Goal: Task Accomplishment & Management: Use online tool/utility

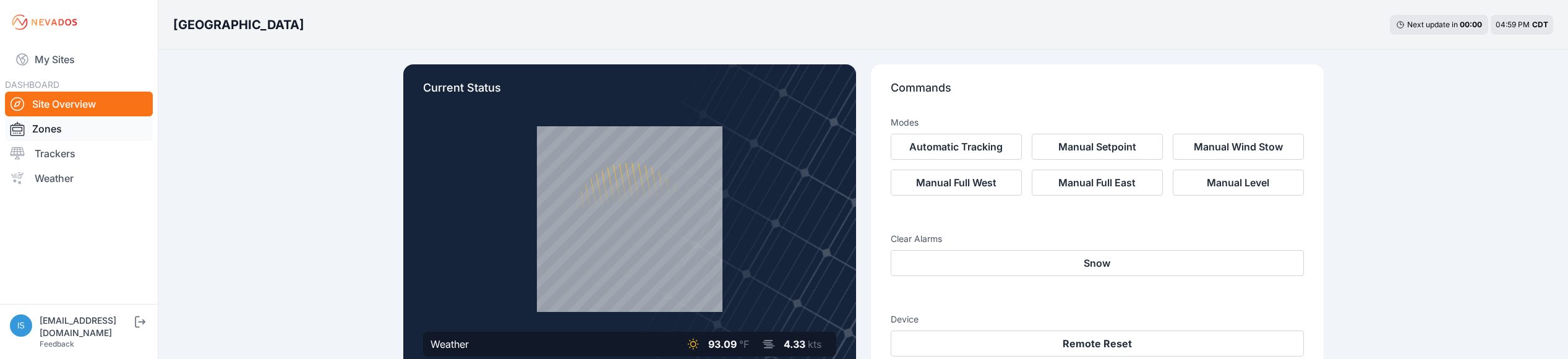
click at [62, 138] on link "Zones" at bounding box center [79, 129] width 148 height 25
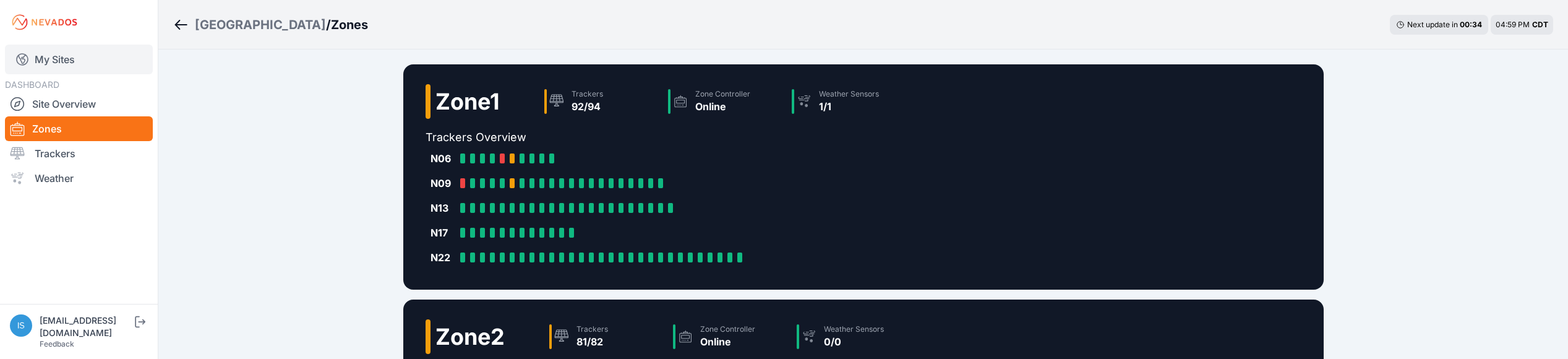
click at [63, 63] on link "My Sites" at bounding box center [79, 59] width 148 height 30
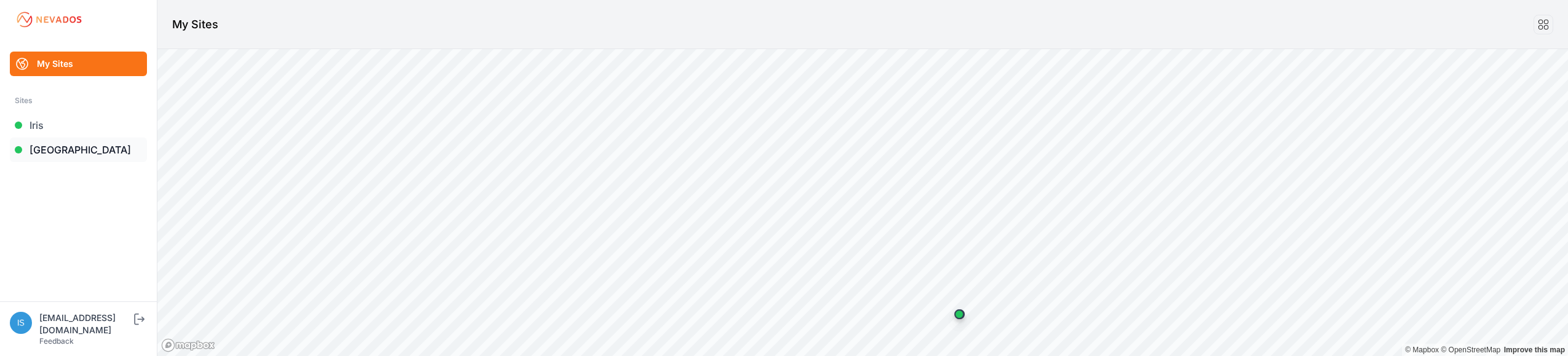
click at [61, 151] on link "[GEOGRAPHIC_DATA]" at bounding box center [79, 149] width 137 height 24
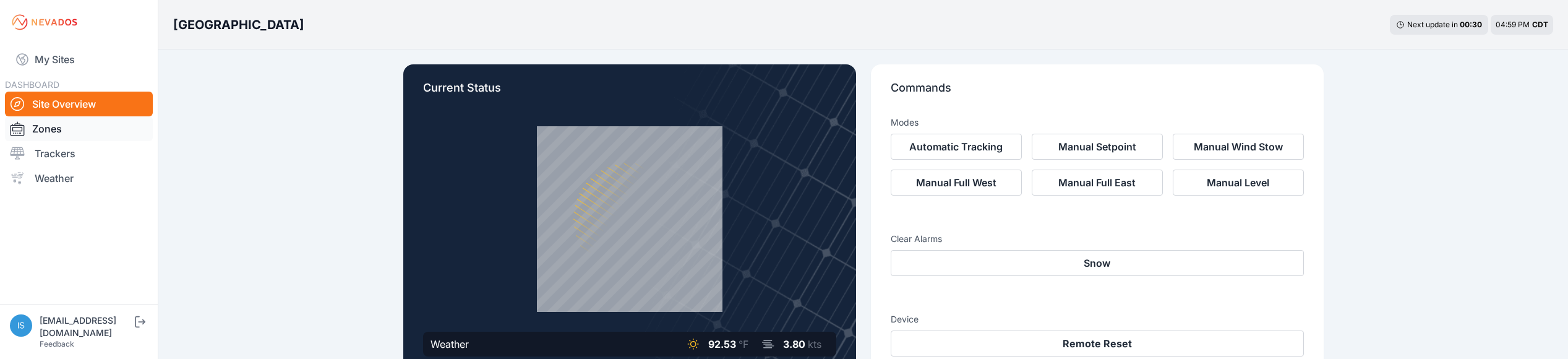
click at [56, 134] on link "Zones" at bounding box center [79, 129] width 148 height 25
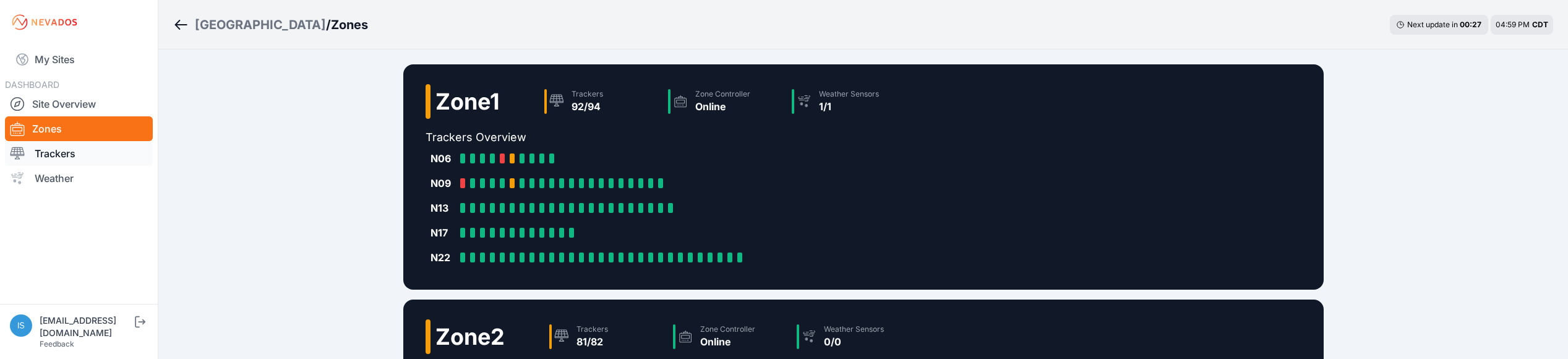
click at [39, 158] on link "Trackers" at bounding box center [79, 153] width 148 height 25
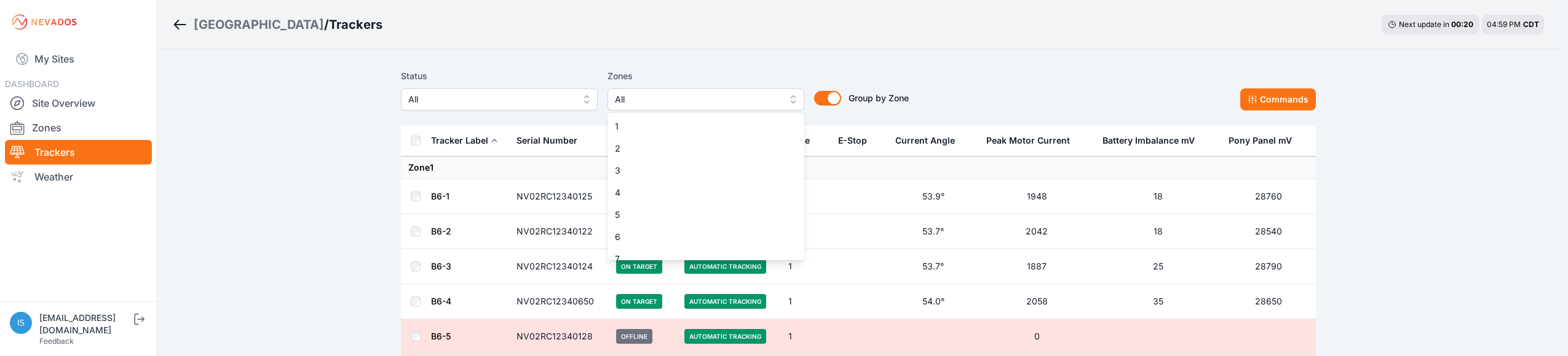
click at [628, 97] on span "All" at bounding box center [697, 99] width 165 height 14
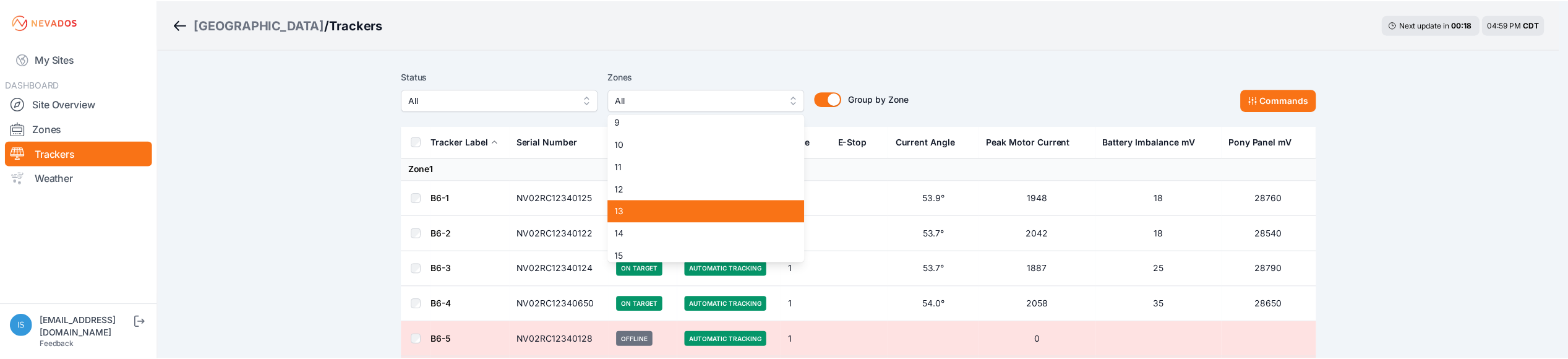
scroll to position [185, 0]
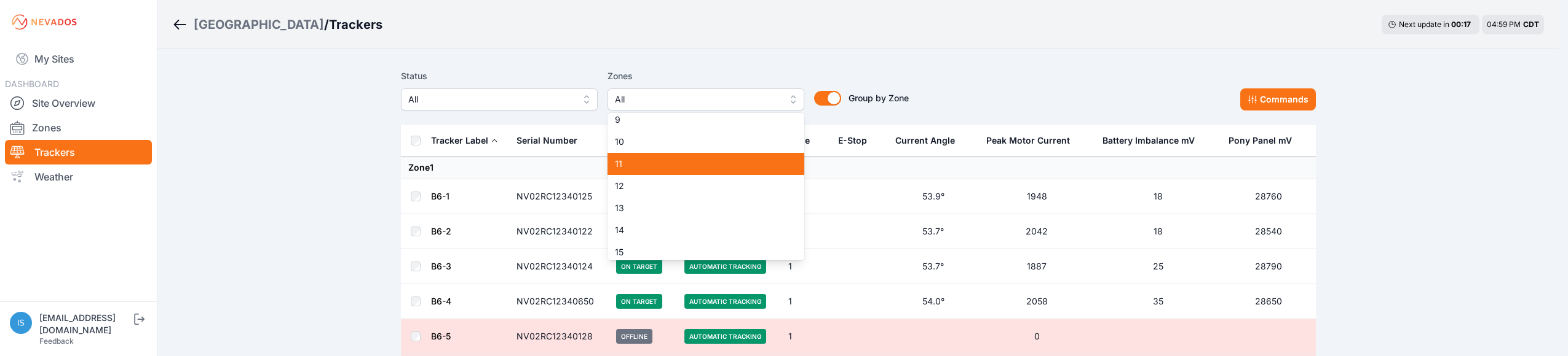
click at [634, 157] on div "11" at bounding box center [705, 164] width 197 height 22
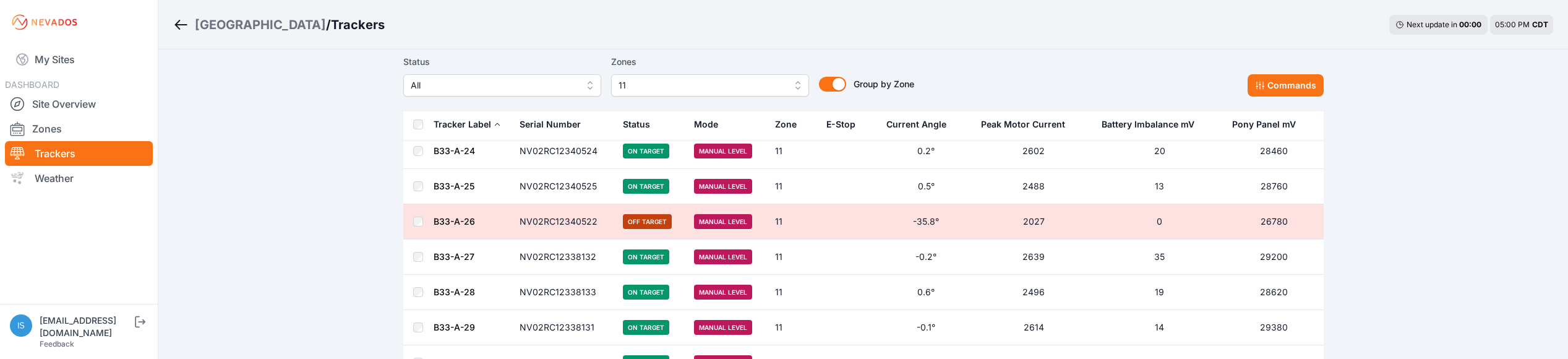
scroll to position [1877, 0]
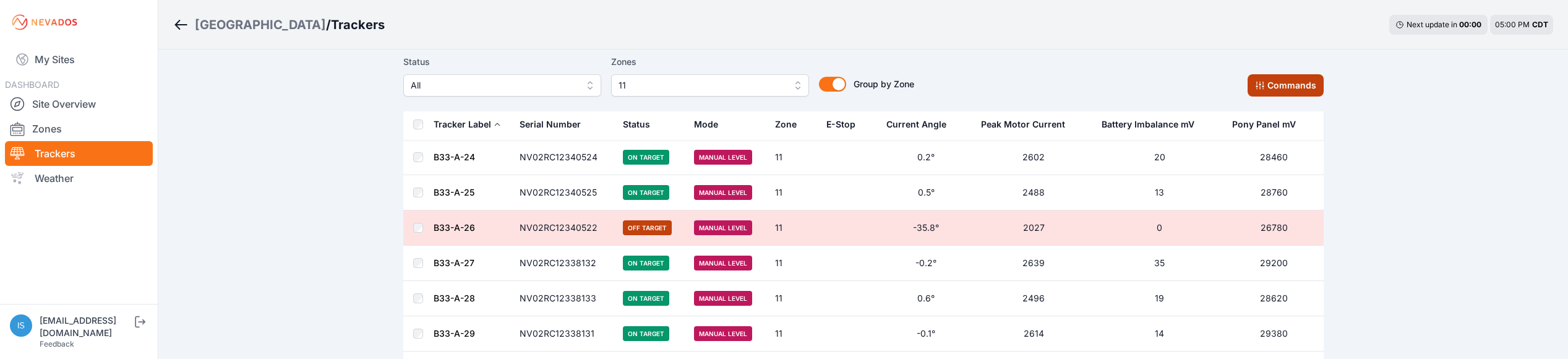
click at [1271, 83] on button "Commands" at bounding box center [1286, 85] width 76 height 22
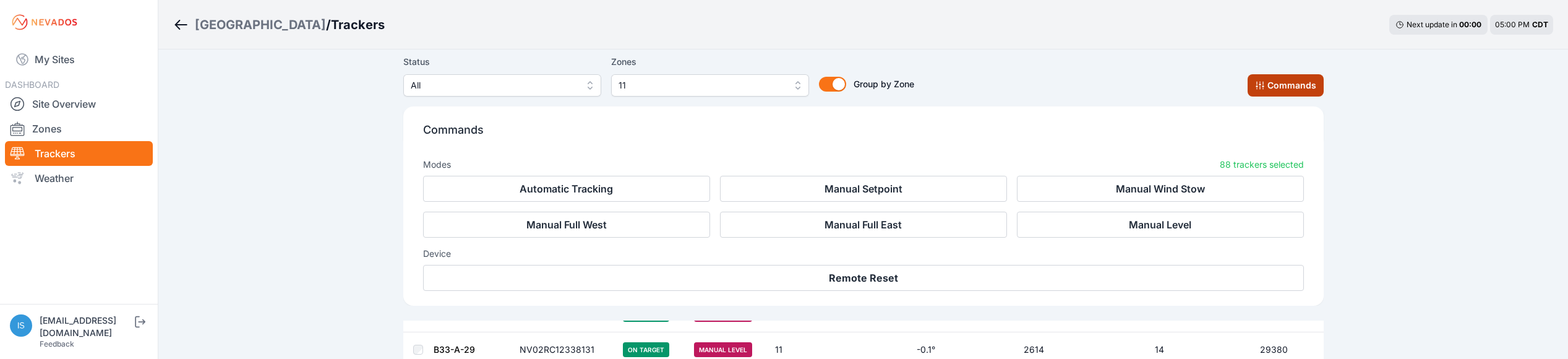
scroll to position [2086, 0]
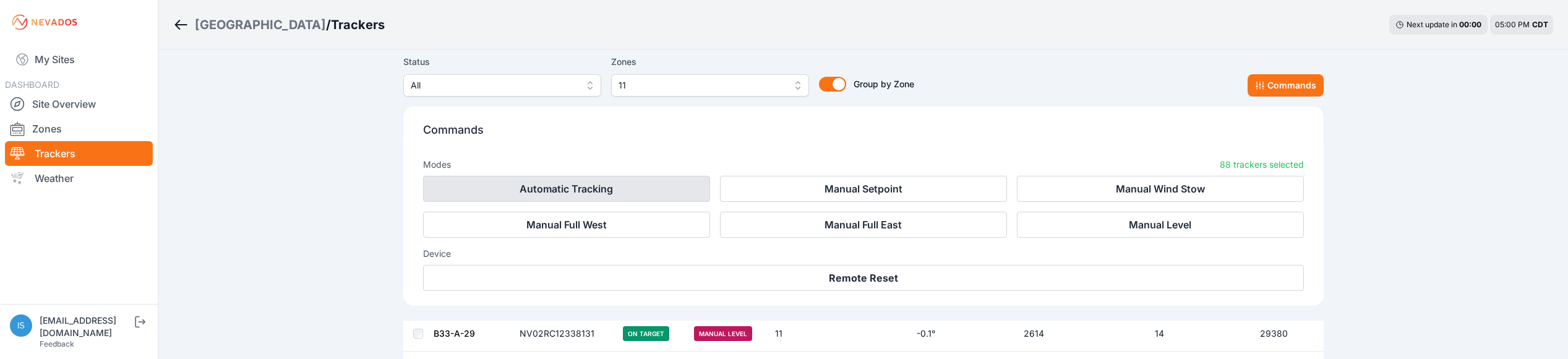
click at [660, 191] on button "Automatic Tracking" at bounding box center [567, 189] width 287 height 26
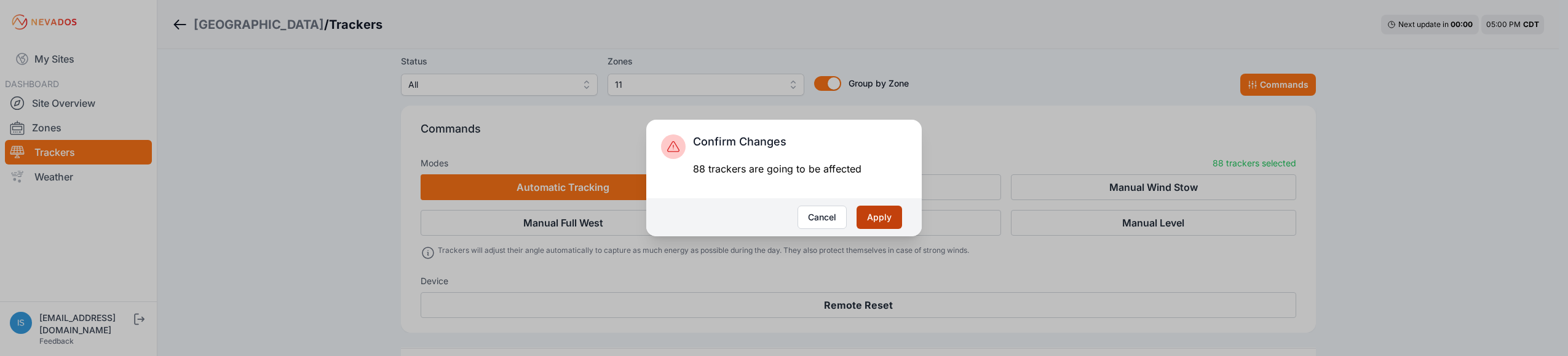
click at [871, 212] on button "Apply" at bounding box center [879, 217] width 45 height 23
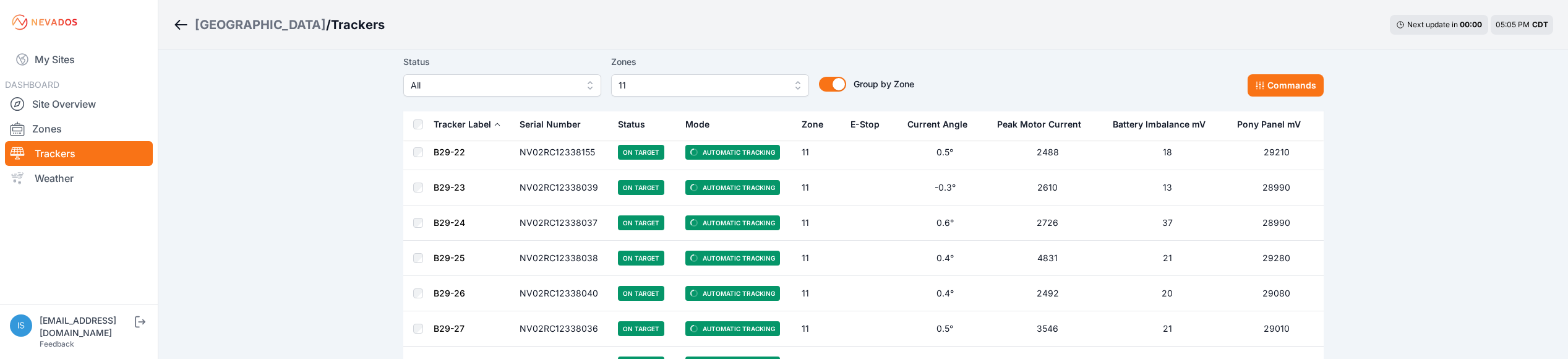
scroll to position [928, 0]
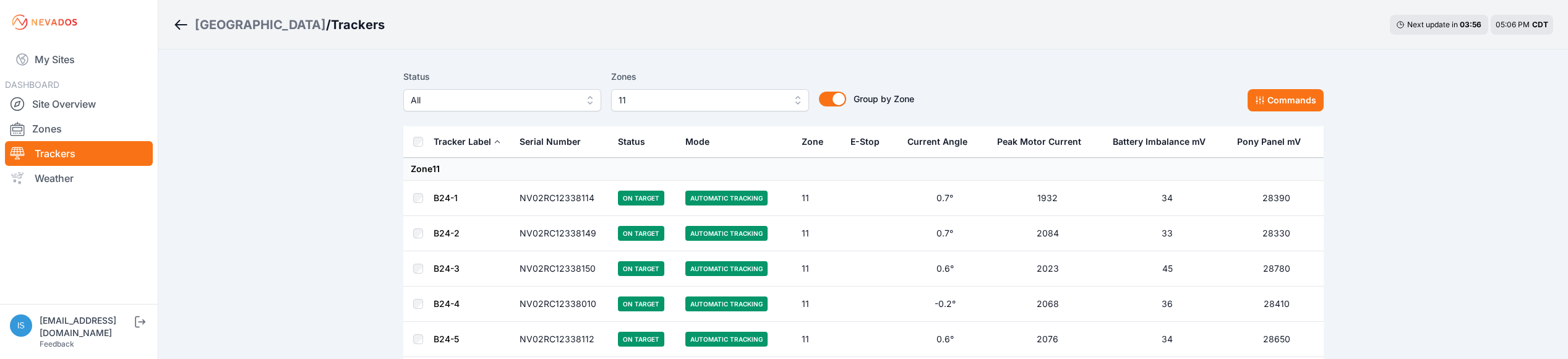
scroll to position [928, 0]
